Goal: Task Accomplishment & Management: Manage account settings

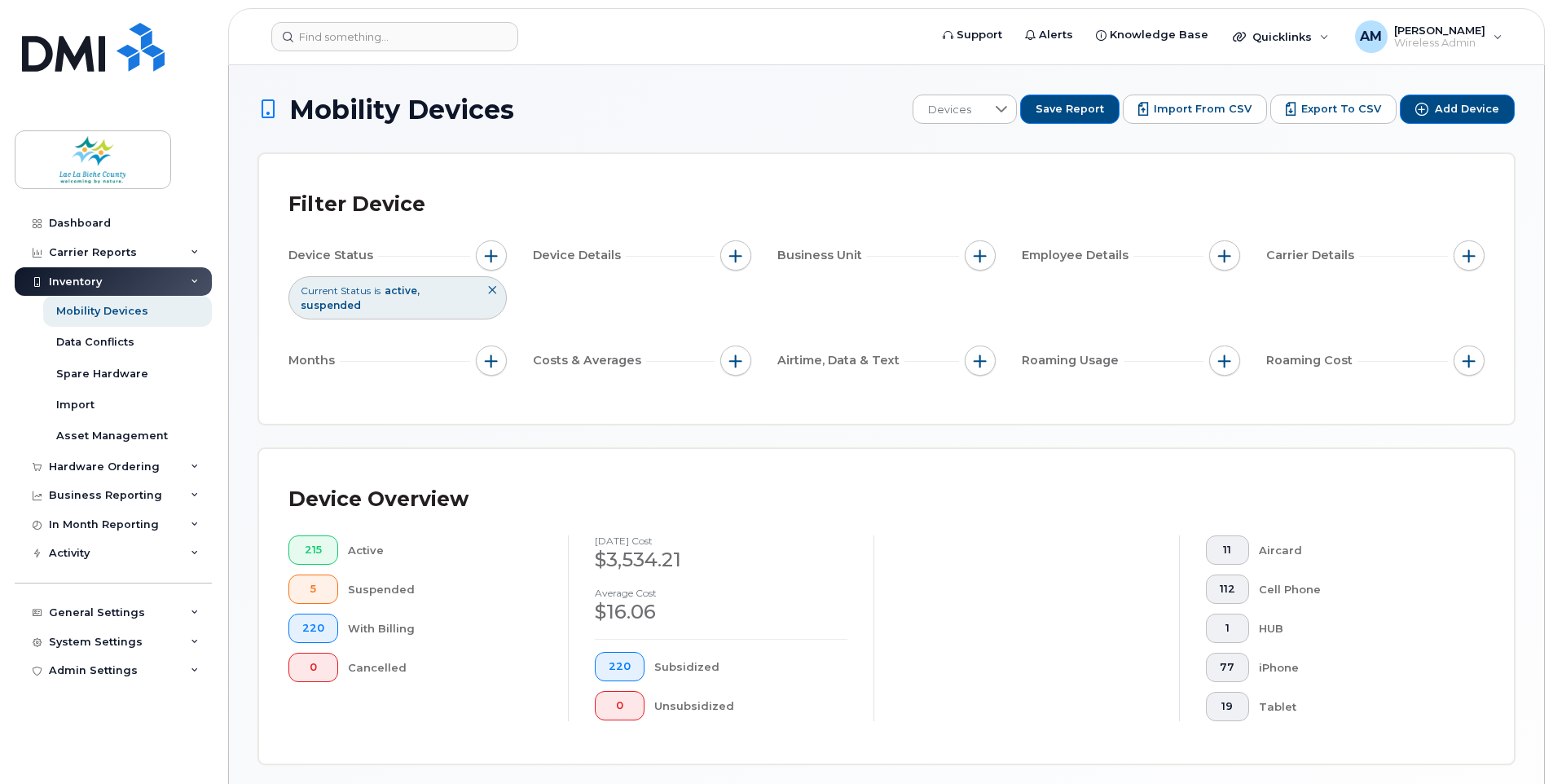
scroll to position [418, 0]
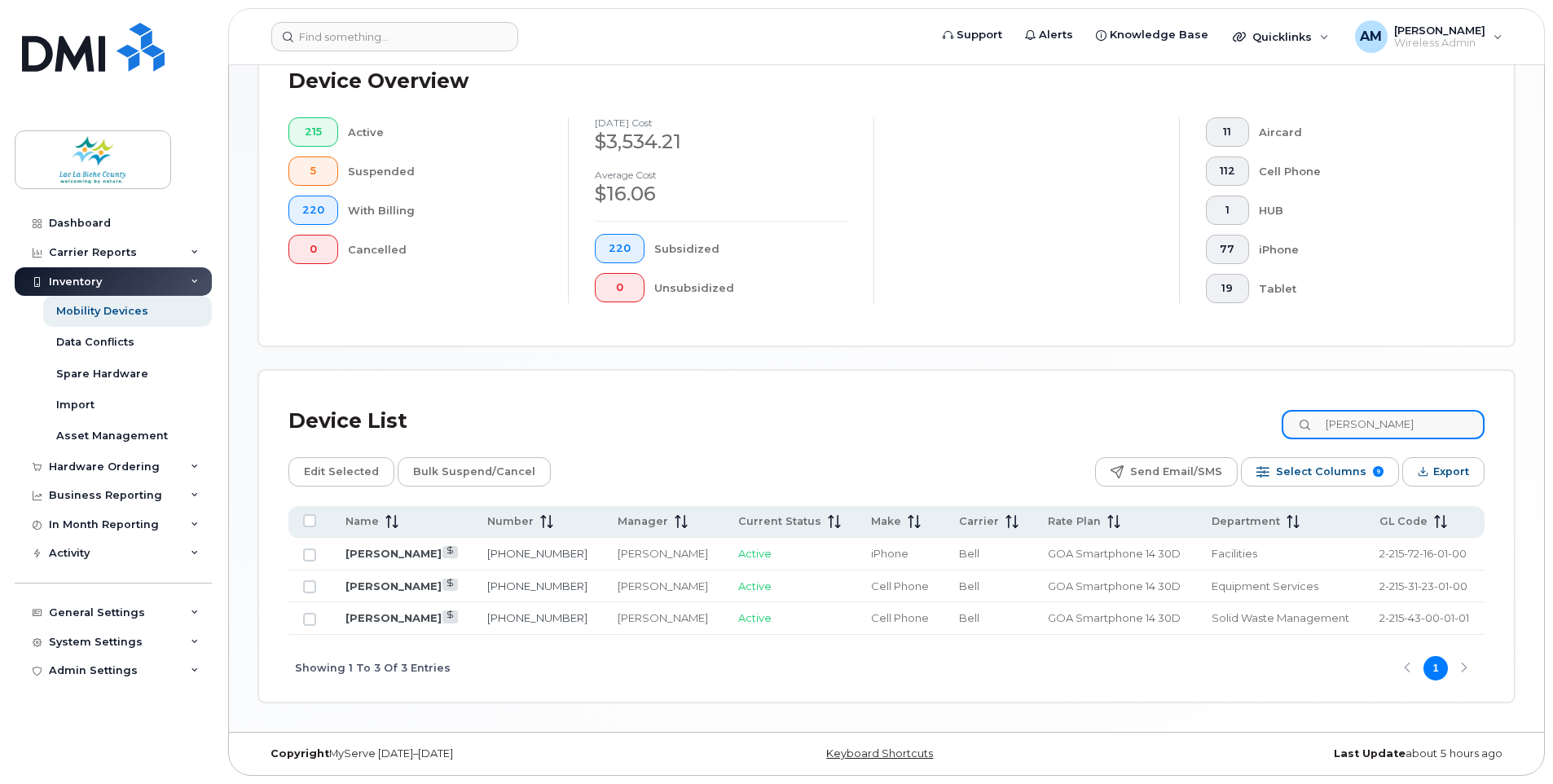
drag, startPoint x: 1385, startPoint y: 424, endPoint x: 1244, endPoint y: 412, distance: 141.5
click at [1239, 420] on div "Device List leon" at bounding box center [887, 422] width 1197 height 42
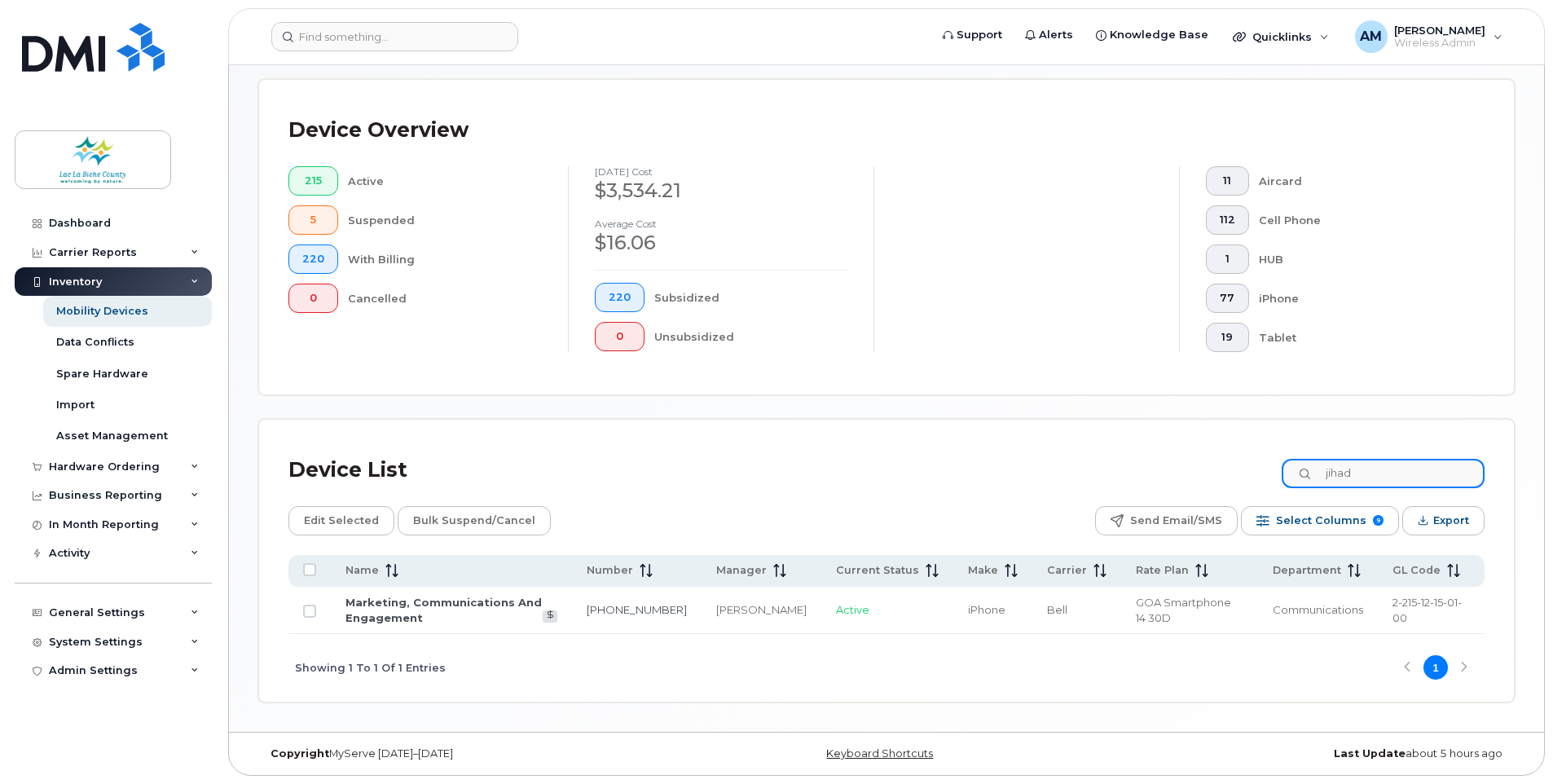
scroll to position [369, 0]
drag, startPoint x: 1368, startPoint y: 474, endPoint x: 1264, endPoint y: 468, distance: 104.2
click at [1264, 468] on div "Device List jihad" at bounding box center [887, 470] width 1197 height 42
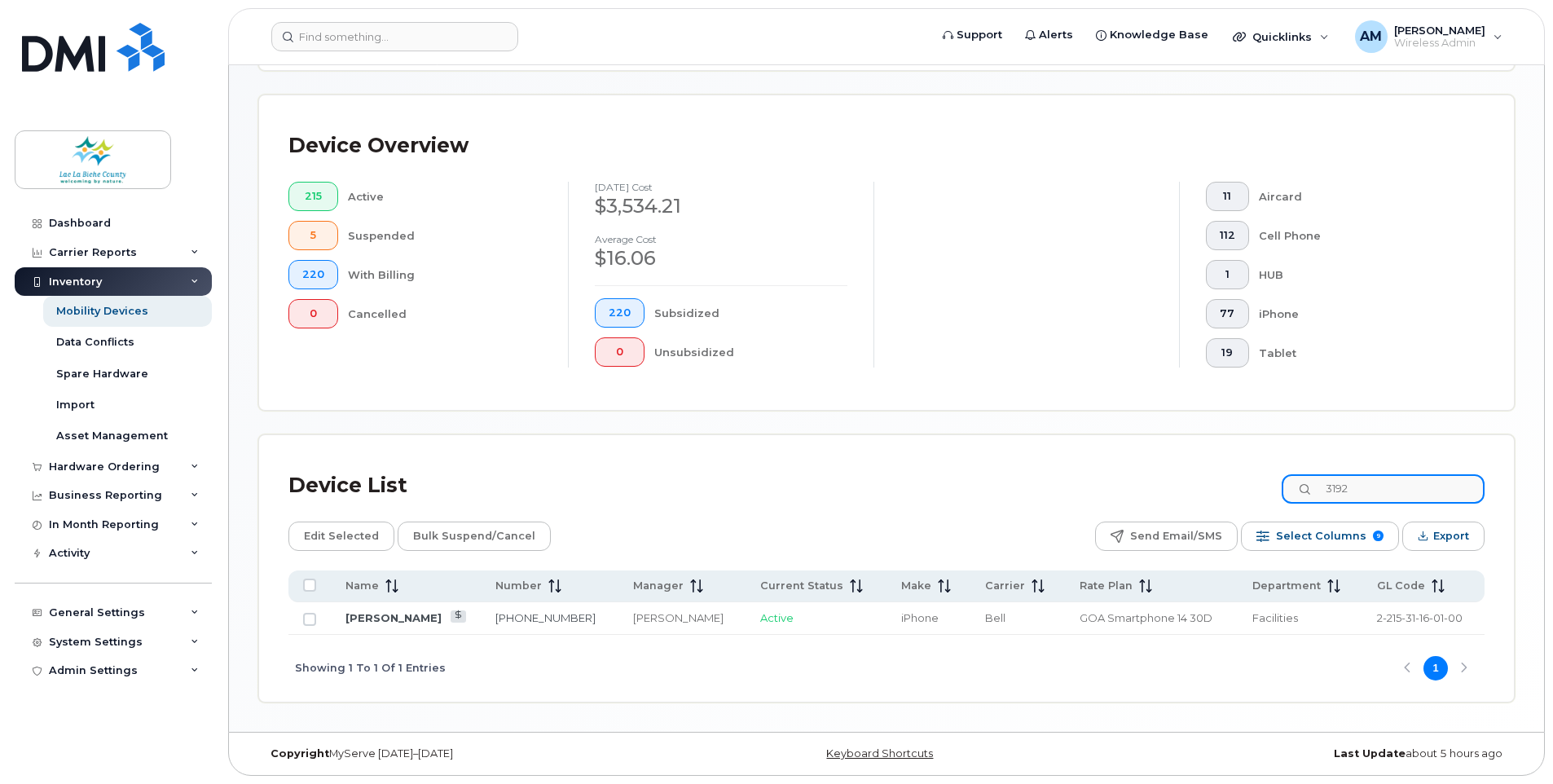
drag, startPoint x: 1371, startPoint y: 479, endPoint x: 1259, endPoint y: 472, distance: 112.2
click at [1263, 490] on div "Device List 3192" at bounding box center [887, 485] width 1197 height 42
drag, startPoint x: 1376, startPoint y: 479, endPoint x: 1312, endPoint y: 488, distance: 64.6
click at [1312, 488] on input "1510" at bounding box center [1383, 489] width 203 height 30
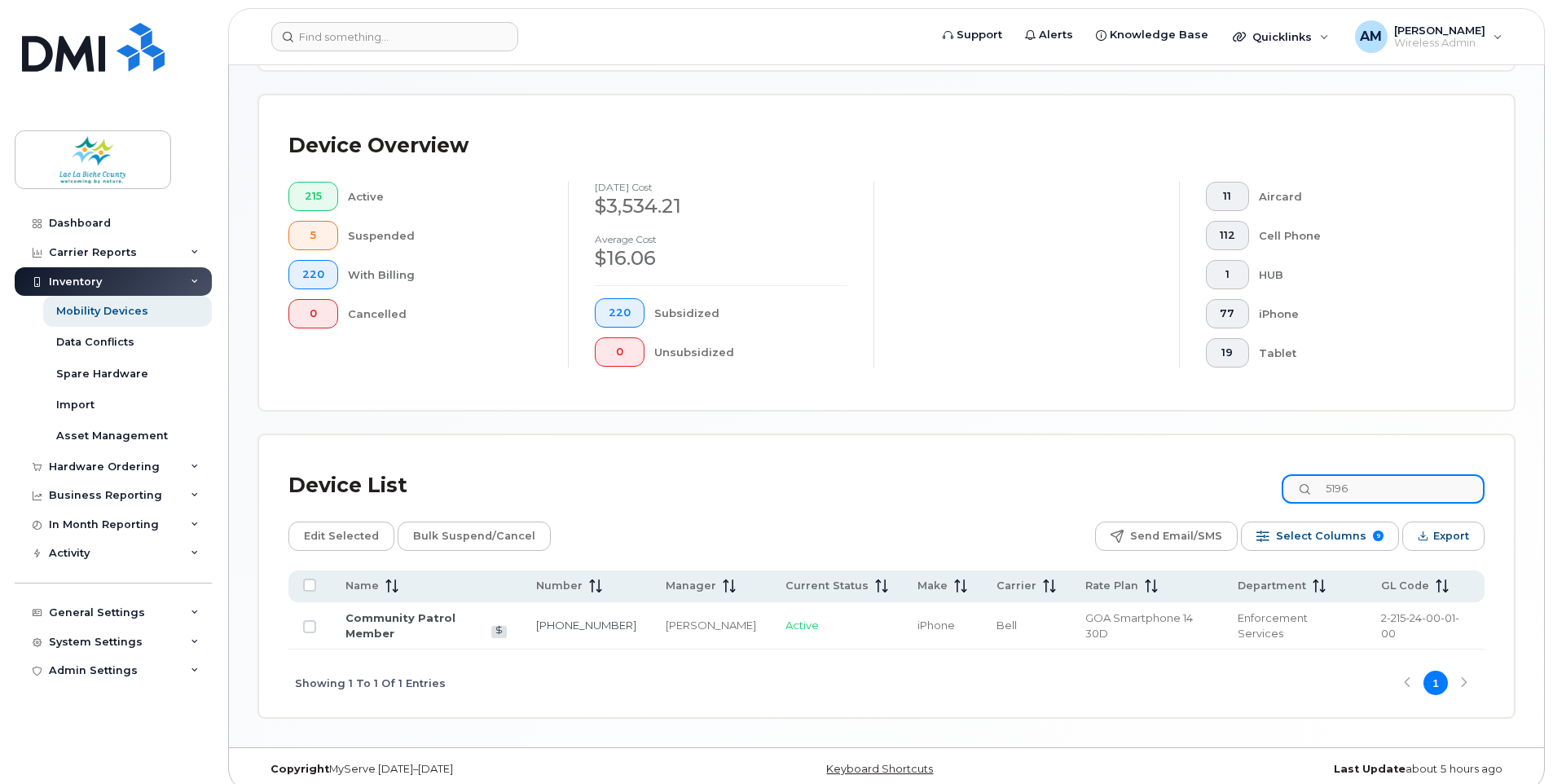
drag, startPoint x: 1212, startPoint y: 500, endPoint x: 1148, endPoint y: 503, distance: 64.1
click at [1152, 502] on div "Device List 5196" at bounding box center [887, 485] width 1197 height 42
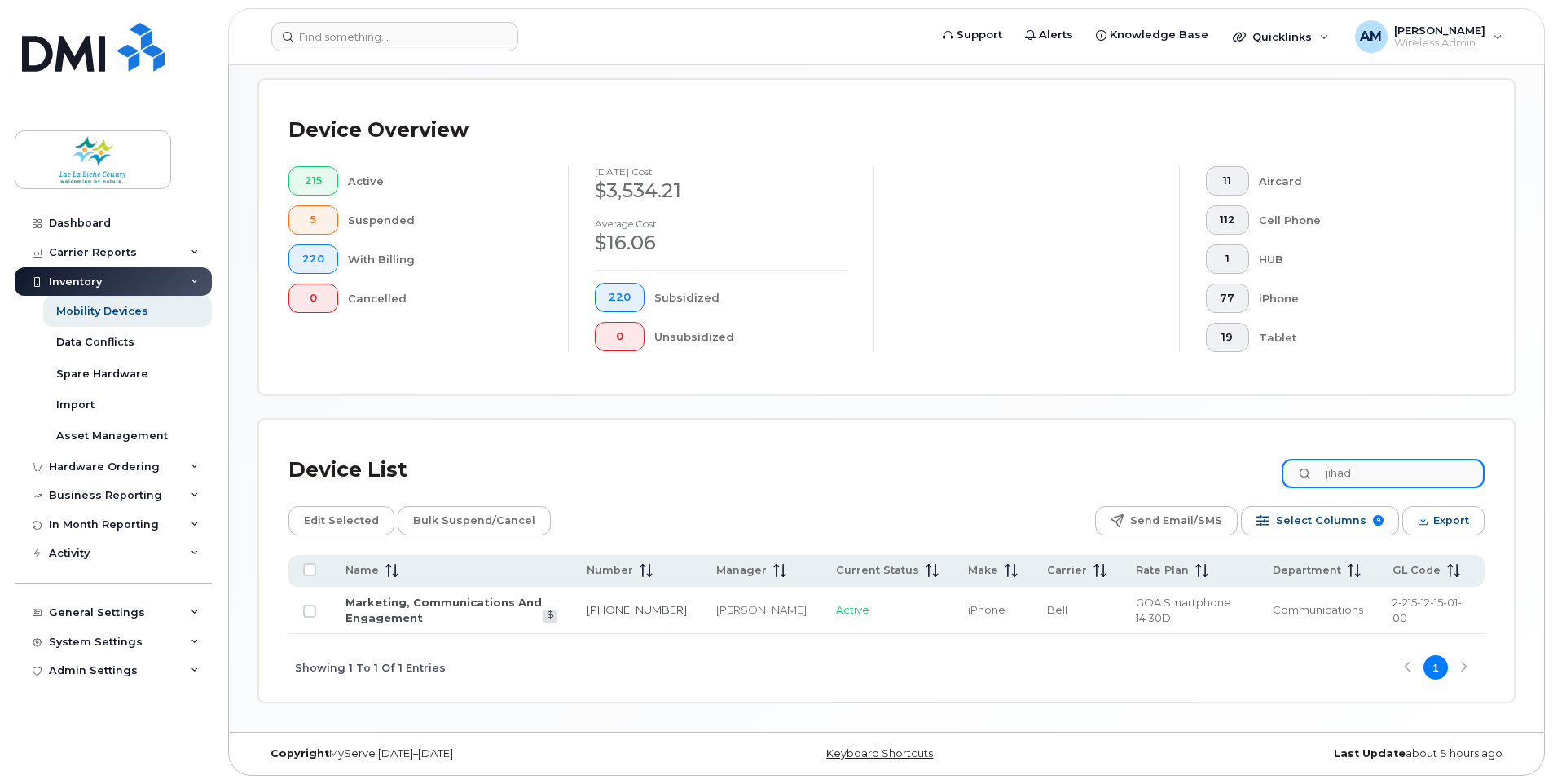
scroll to position [369, 0]
drag, startPoint x: 1383, startPoint y: 476, endPoint x: 1203, endPoint y: 473, distance: 180.0
click at [1204, 473] on div "Device List jihad" at bounding box center [887, 470] width 1197 height 42
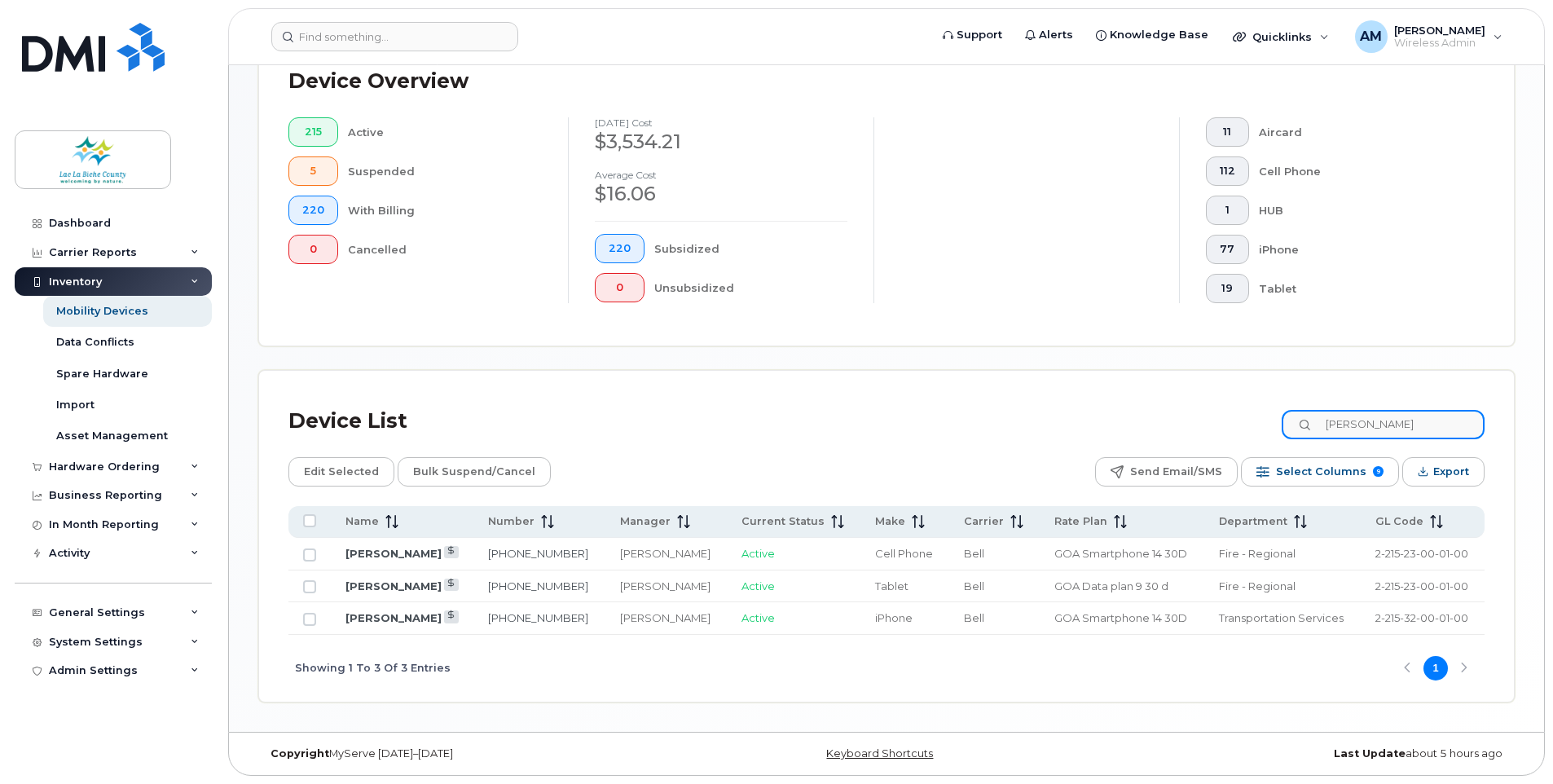
drag, startPoint x: 1393, startPoint y: 426, endPoint x: 1254, endPoint y: 408, distance: 140.2
click at [1254, 408] on div "Device List steven" at bounding box center [887, 422] width 1197 height 42
type input "wui"
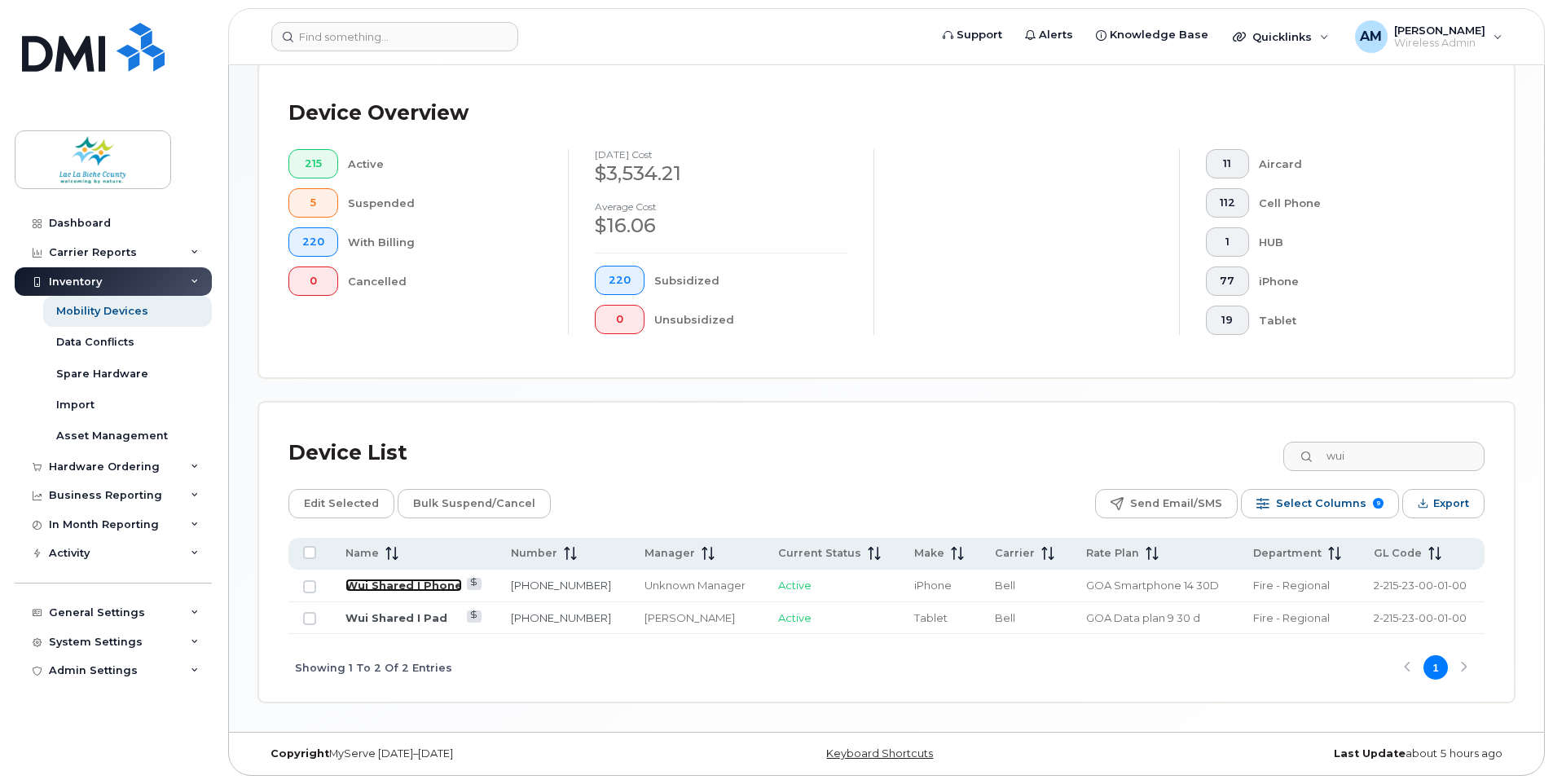
click at [408, 581] on link "Wui Shared I Phone" at bounding box center [403, 585] width 116 height 13
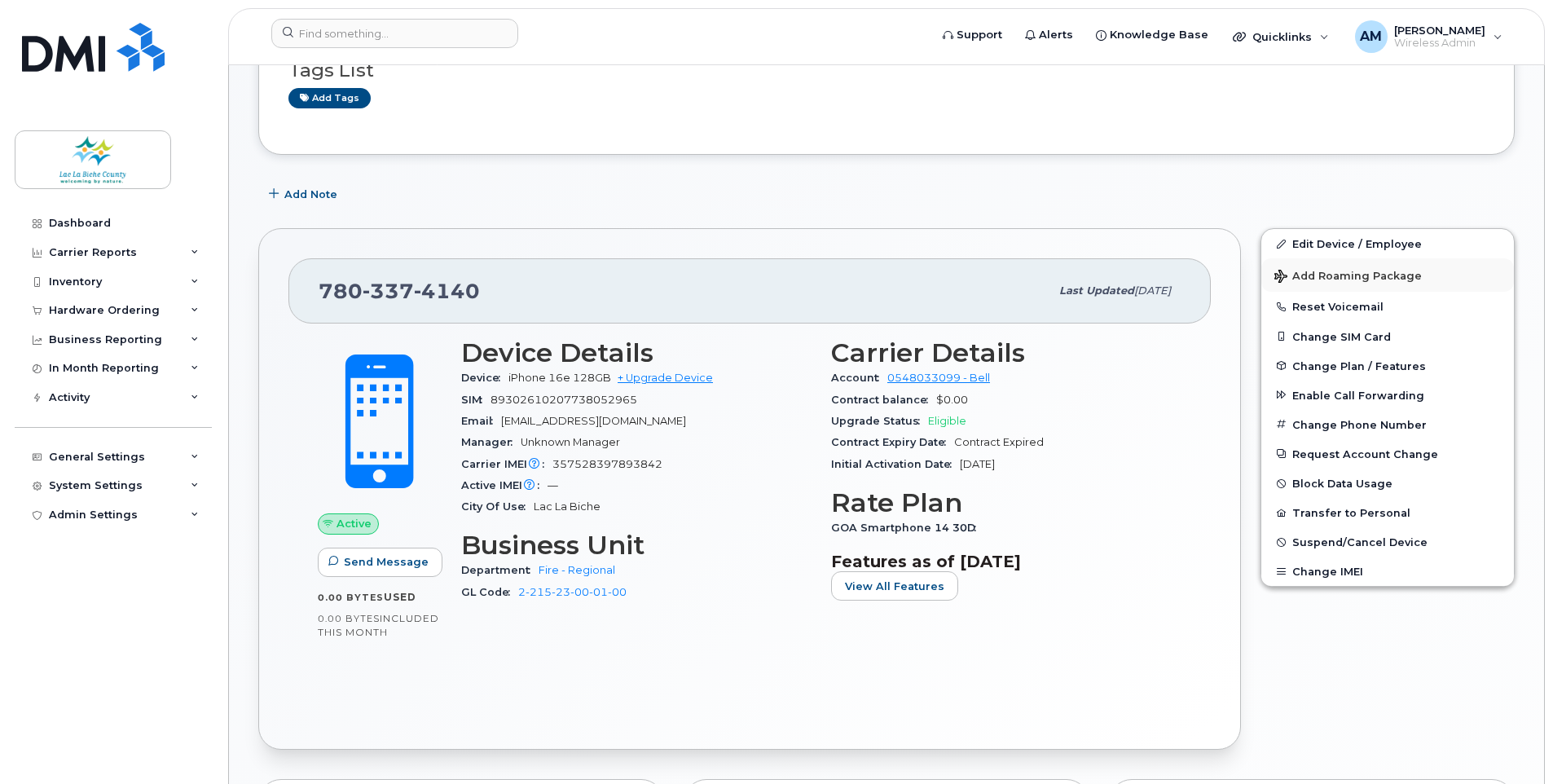
scroll to position [326, 0]
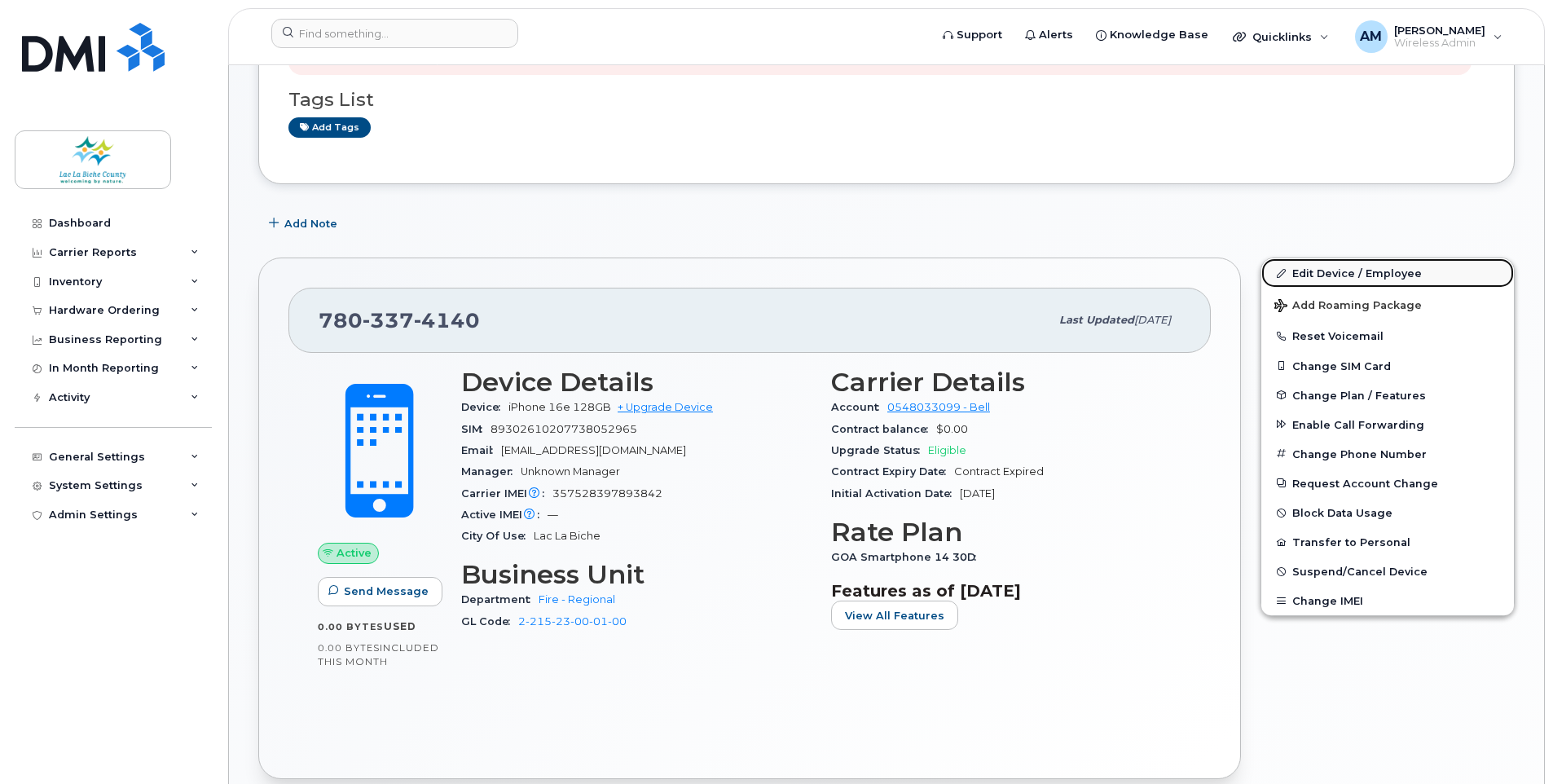
click at [1373, 265] on link "Edit Device / Employee" at bounding box center [1388, 272] width 253 height 30
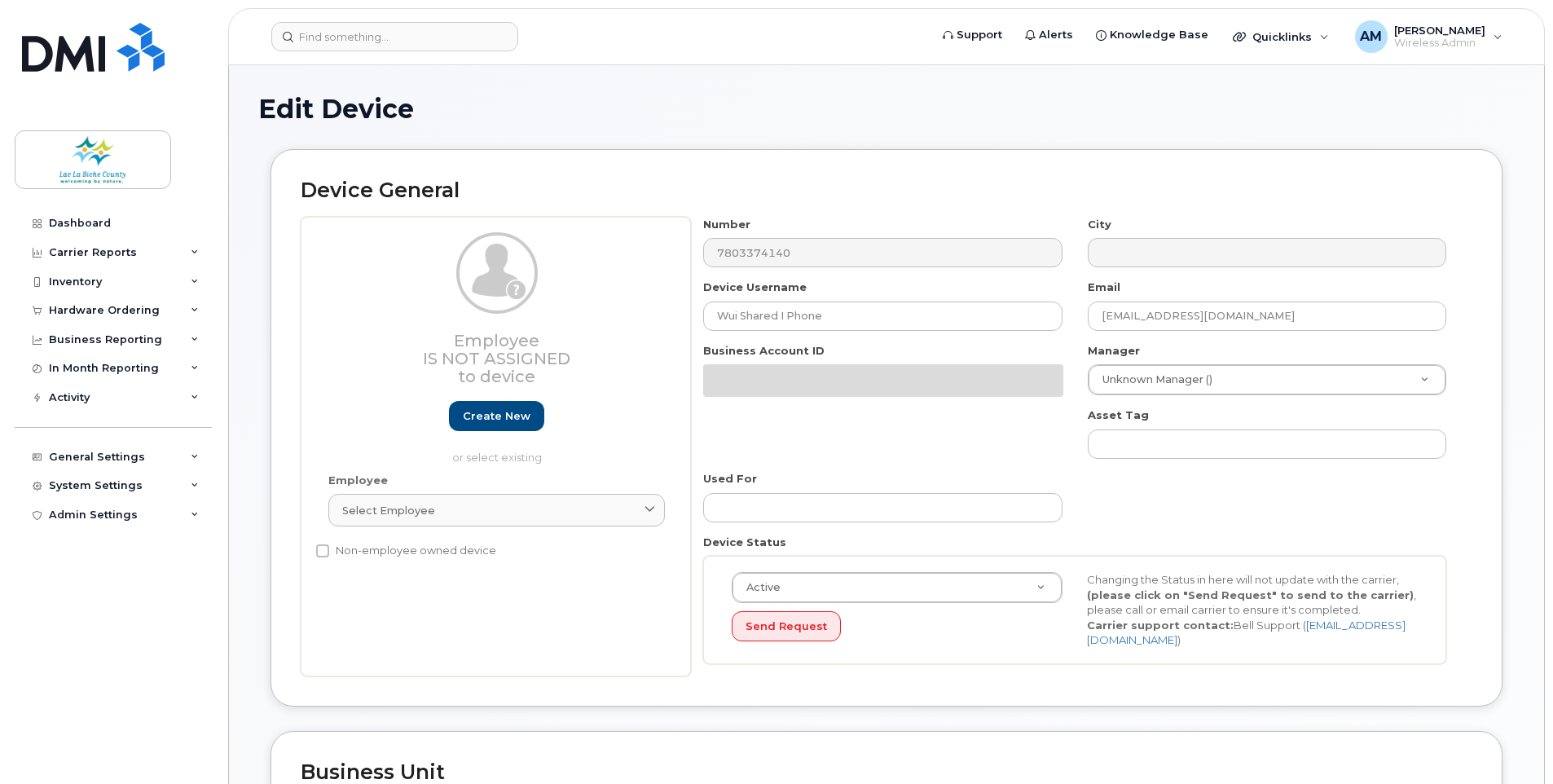
select select "10876572"
select select "10876607"
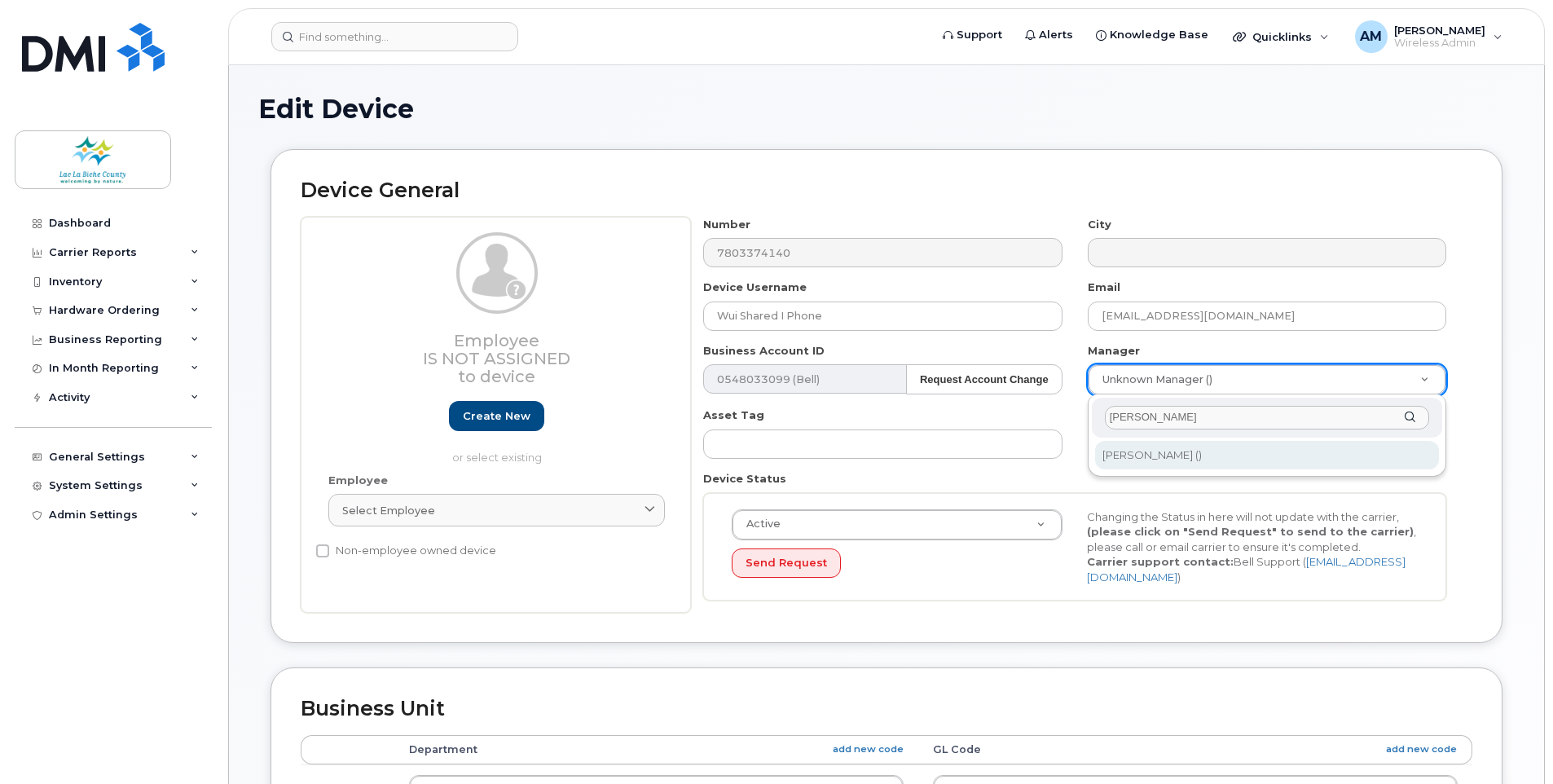
type input "john"
type input "1875300"
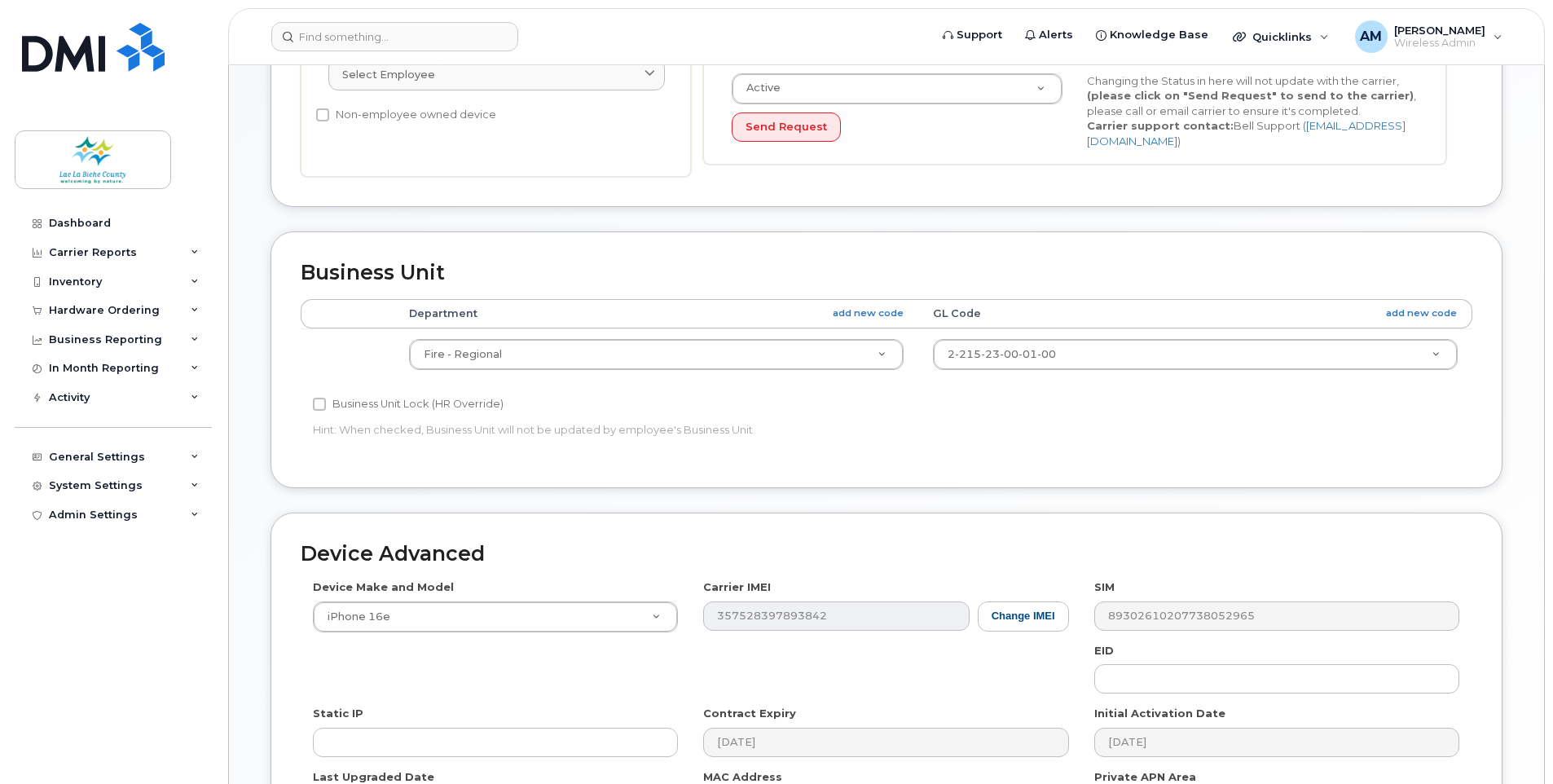
scroll to position [650, 0]
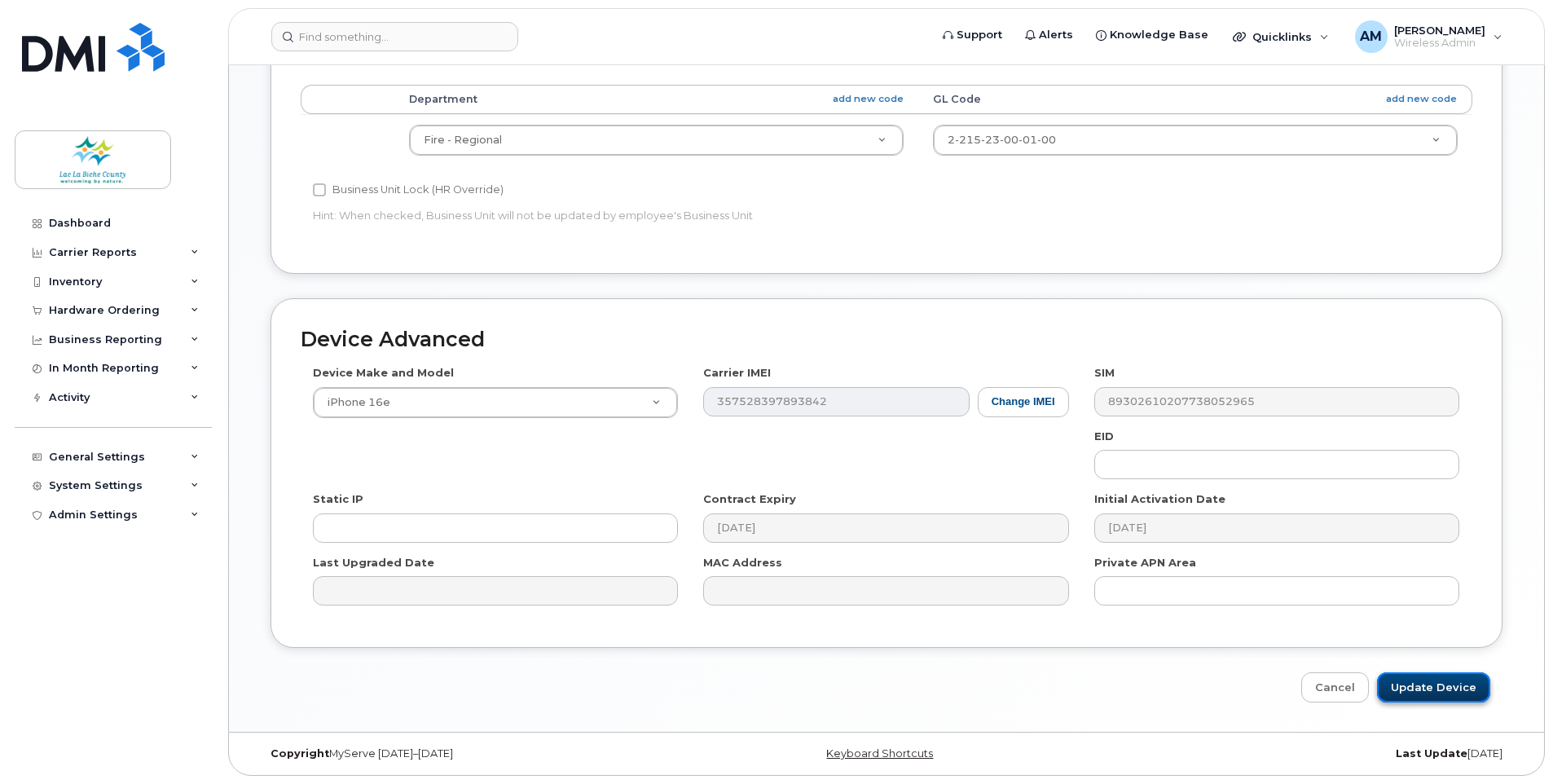
click at [1441, 686] on input "Update Device" at bounding box center [1433, 687] width 113 height 31
type input "Saving..."
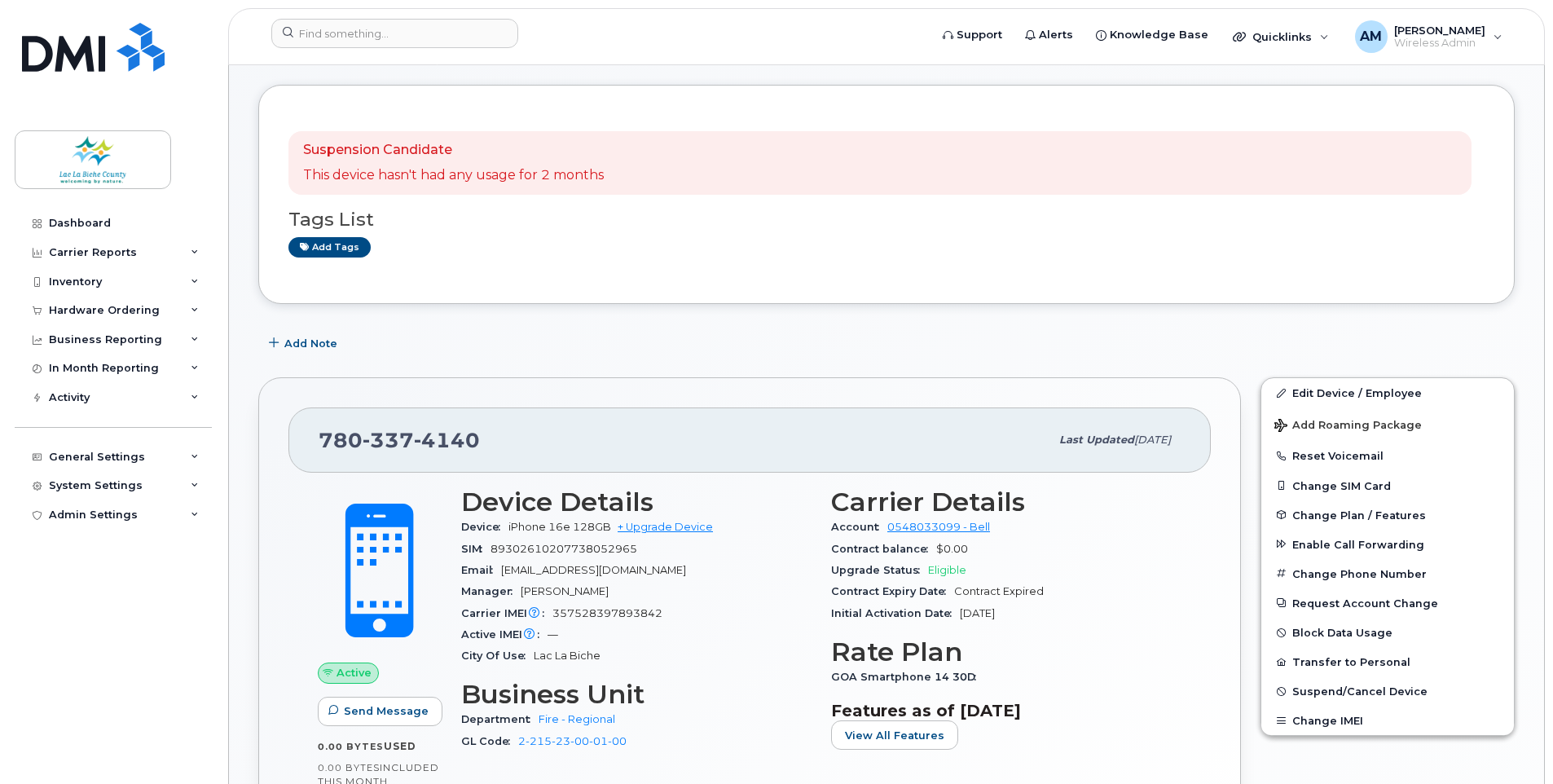
scroll to position [163, 0]
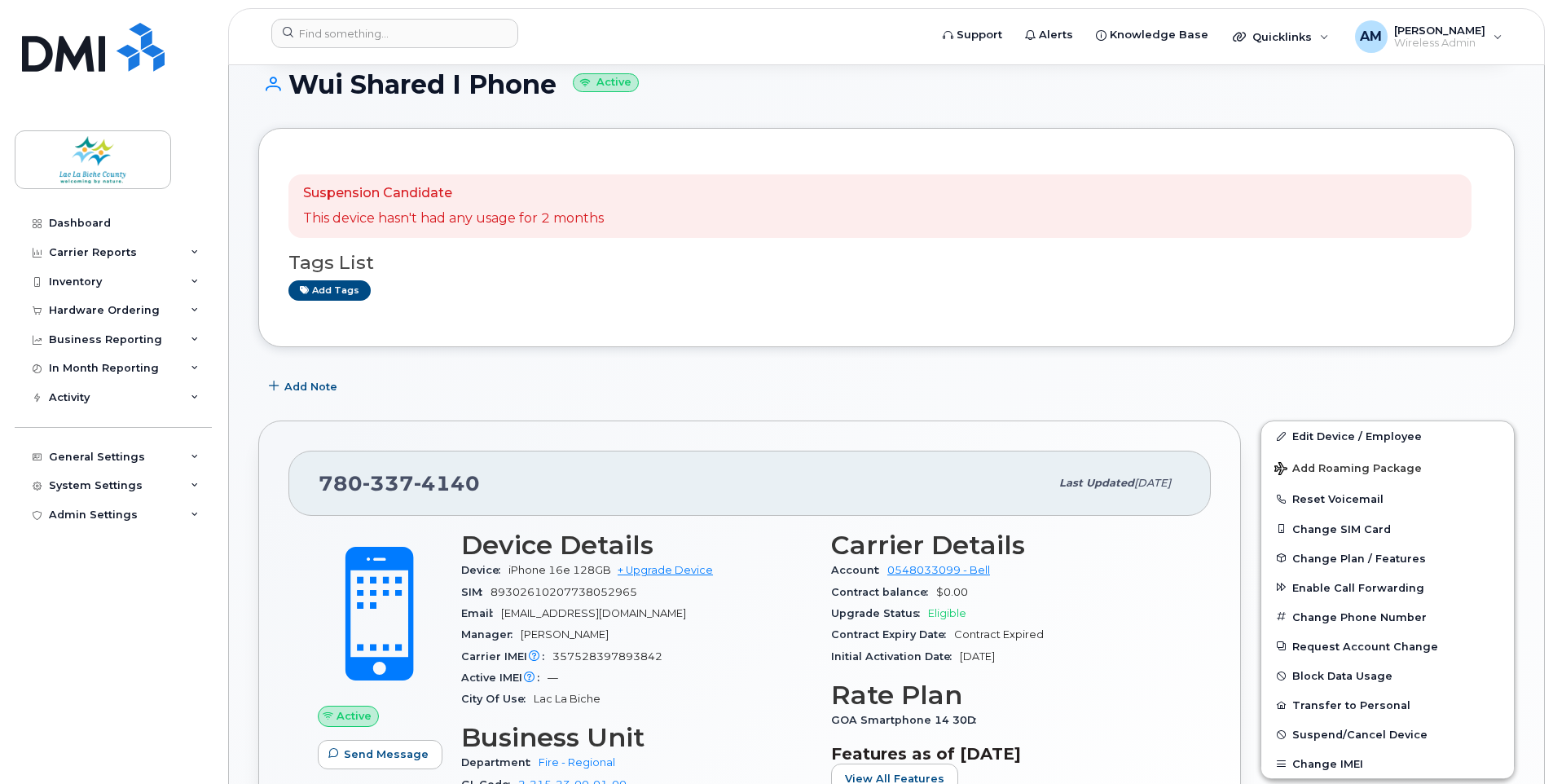
click at [754, 301] on div "Suspension Candidate This device hasn't had any usage for 2 months Tags List Ad…" at bounding box center [887, 237] width 1197 height 159
drag, startPoint x: 108, startPoint y: 667, endPoint x: 101, endPoint y: 690, distance: 24.0
click at [108, 667] on div "Dashboard Carrier Reports Monthly Billing Data Daily Data Pooling Data Behavior…" at bounding box center [115, 484] width 201 height 551
